Goal: Ask a question

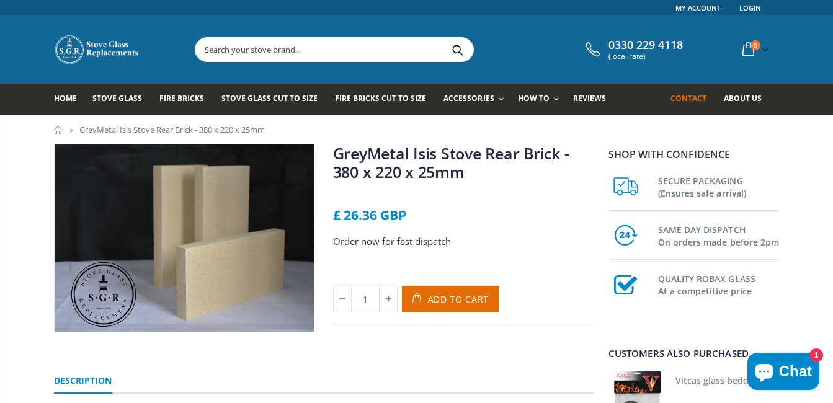
click at [691, 96] on span "Contact" at bounding box center [689, 98] width 36 height 11
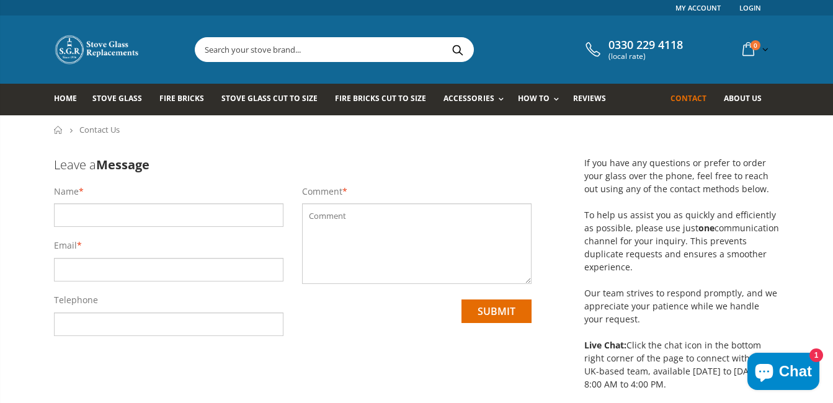
click at [88, 218] on input "text" at bounding box center [169, 216] width 230 height 24
click at [97, 220] on input "text" at bounding box center [169, 216] width 230 height 24
type input "Mrs Mary Simpson"
type input "m.simpson422@btinternet.com"
type input "07984008372"
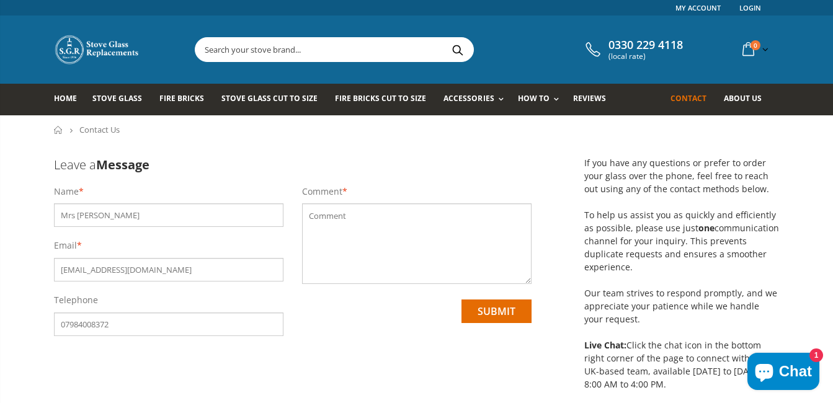
click at [346, 216] on textarea at bounding box center [417, 244] width 230 height 81
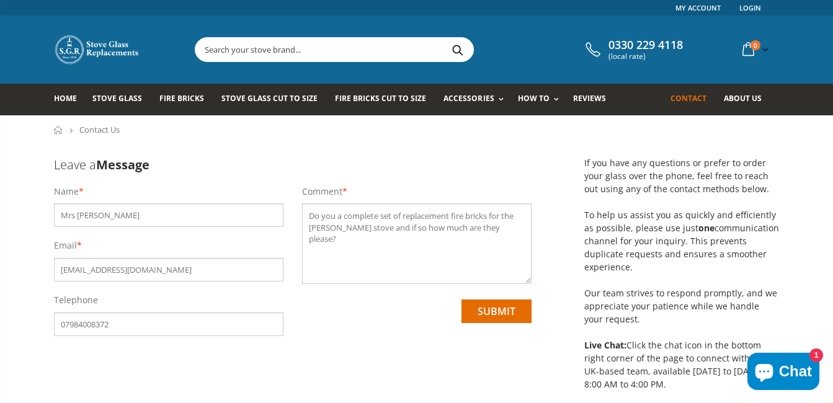
click at [338, 215] on textarea "Do you a complete set of replacement fire bricks for the Isis wood stove and if…" at bounding box center [417, 244] width 230 height 81
click at [520, 223] on textarea "Do you do a complete set of replacement fire bricks for the Isis wood stove and…" at bounding box center [417, 244] width 230 height 81
click at [323, 226] on textarea "Do you do a complete set of replacement fire bricks for the Isis wood stove and…" at bounding box center [417, 244] width 230 height 81
type textarea "Do you do a complete set of replacement fire bricks for the Grey Metal Isis woo…"
click at [496, 310] on input "submit" at bounding box center [497, 312] width 70 height 24
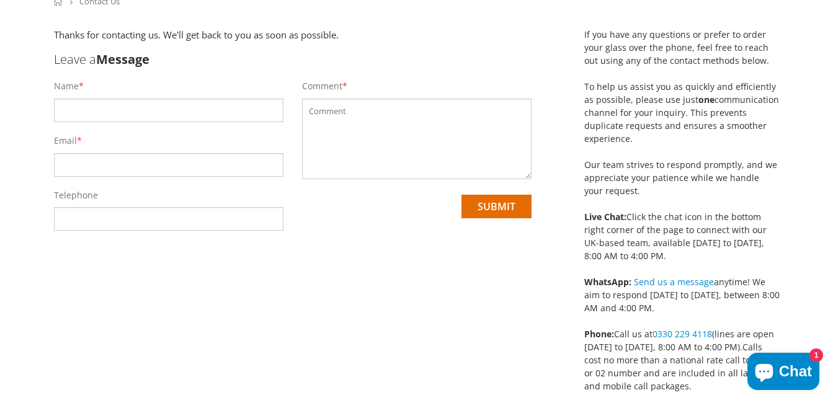
scroll to position [82, 0]
